Goal: Find specific page/section: Find specific page/section

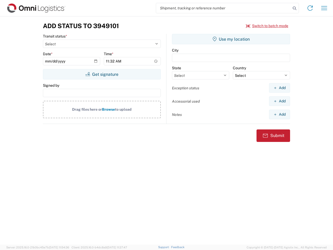
click at [224, 8] on input "search" at bounding box center [223, 8] width 135 height 10
click at [295, 8] on icon at bounding box center [294, 8] width 7 height 7
click at [310, 8] on icon at bounding box center [310, 8] width 8 height 8
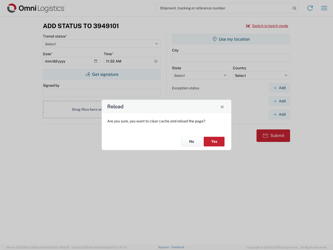
click at [267, 26] on div "Reload Are you sure, you want to clear cache and reload the page? No Yes" at bounding box center [166, 125] width 333 height 250
click at [102, 74] on div "Reload Are you sure, you want to clear cache and reload the page? No Yes" at bounding box center [166, 125] width 333 height 250
click at [231, 39] on div "Reload Are you sure, you want to clear cache and reload the page? No Yes" at bounding box center [166, 125] width 333 height 250
click at [280, 88] on div "Reload Are you sure, you want to clear cache and reload the page? No Yes" at bounding box center [166, 125] width 333 height 250
click at [280, 101] on div "Reload Are you sure, you want to clear cache and reload the page? No Yes" at bounding box center [166, 125] width 333 height 250
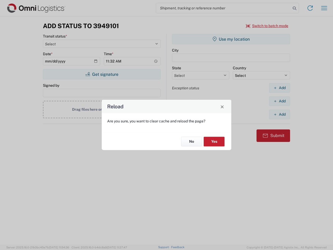
click at [280, 114] on div "Reload Are you sure, you want to clear cache and reload the page? No Yes" at bounding box center [166, 125] width 333 height 250
